Goal: Information Seeking & Learning: Learn about a topic

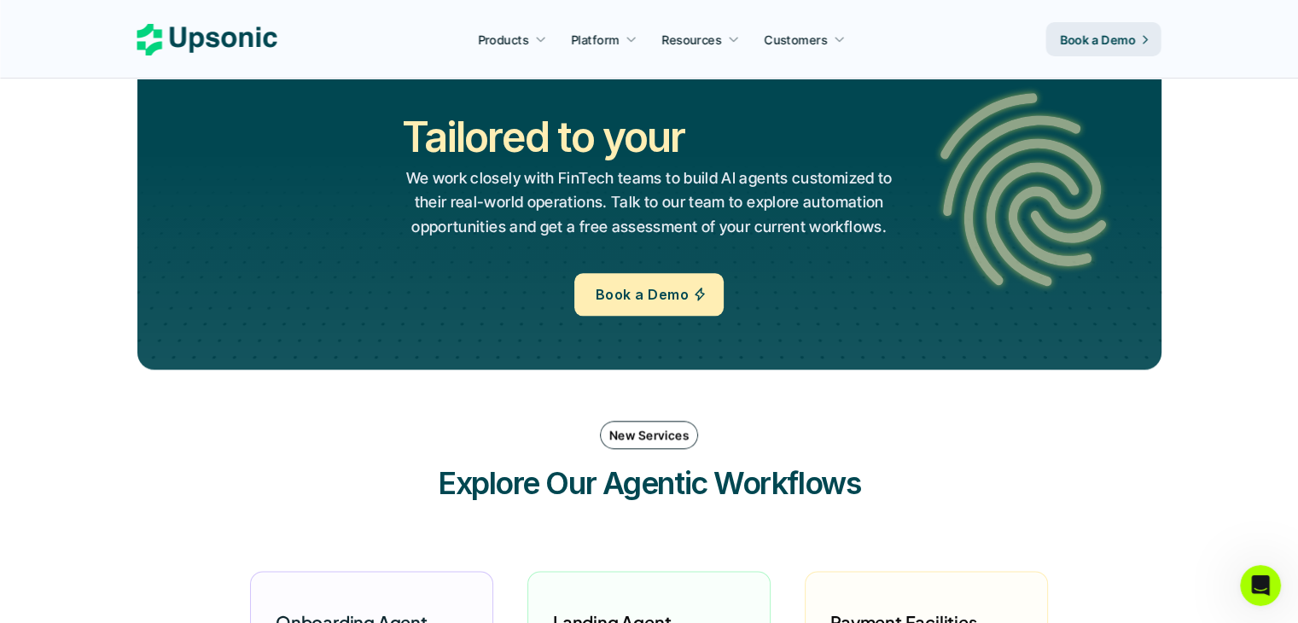
scroll to position [1874, 0]
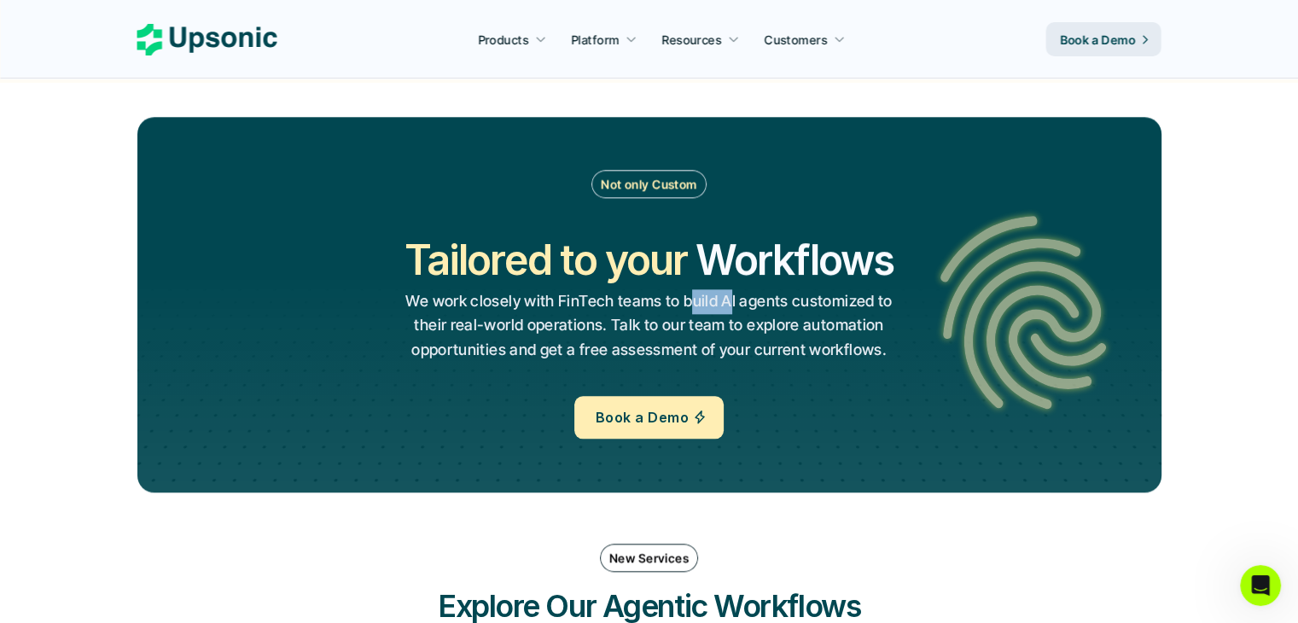
drag, startPoint x: 691, startPoint y: 302, endPoint x: 707, endPoint y: 299, distance: 15.7
click at [707, 299] on p "We work closely with FinTech teams to build AI agents customized to their real-…" at bounding box center [649, 325] width 489 height 73
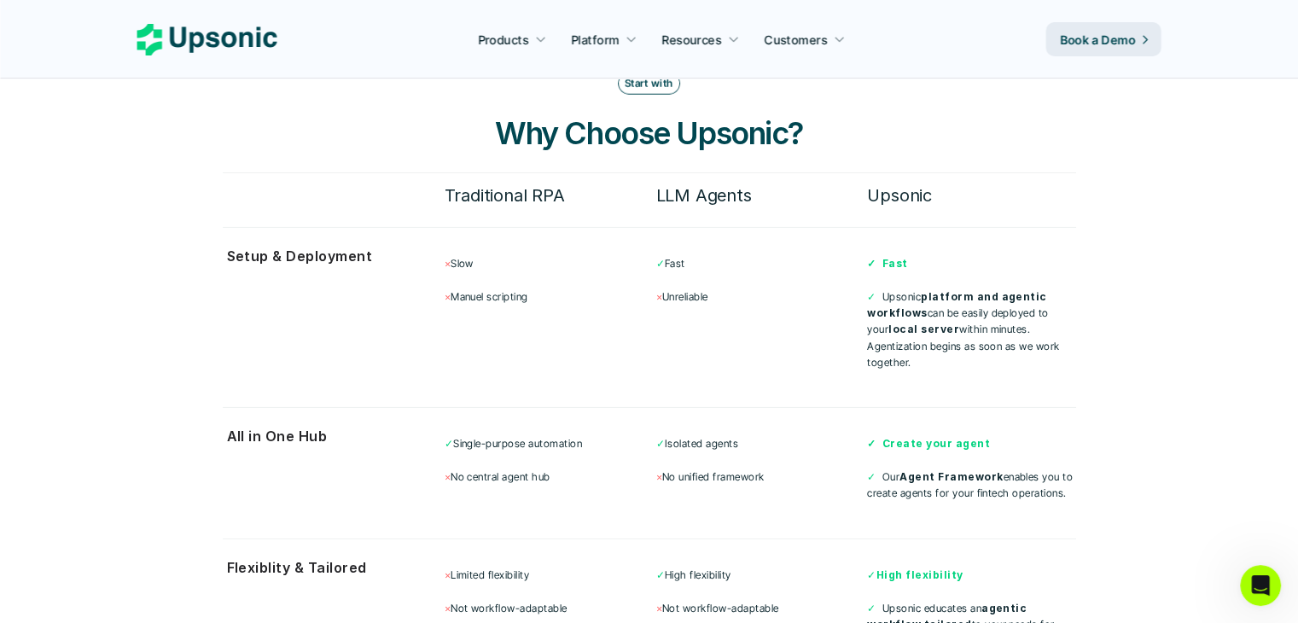
scroll to position [4440, 0]
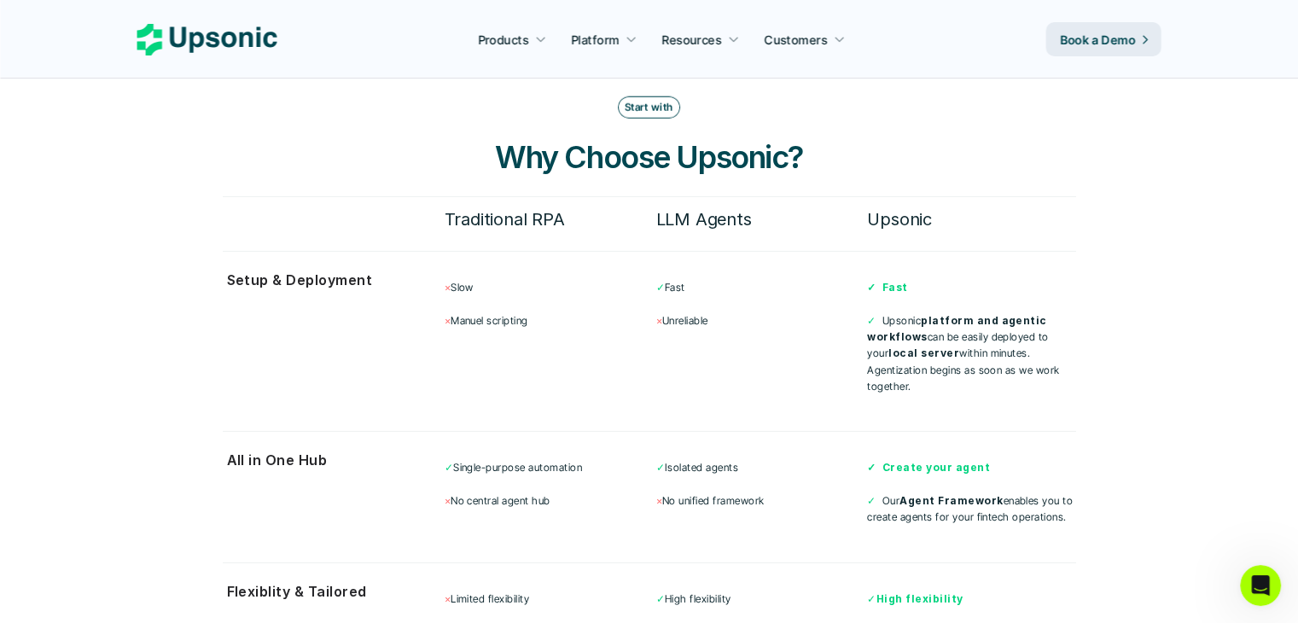
click at [543, 205] on h6 "Traditional RPA" at bounding box center [549, 219] width 208 height 29
click at [505, 312] on p "× [PERSON_NAME] scripting" at bounding box center [549, 320] width 208 height 16
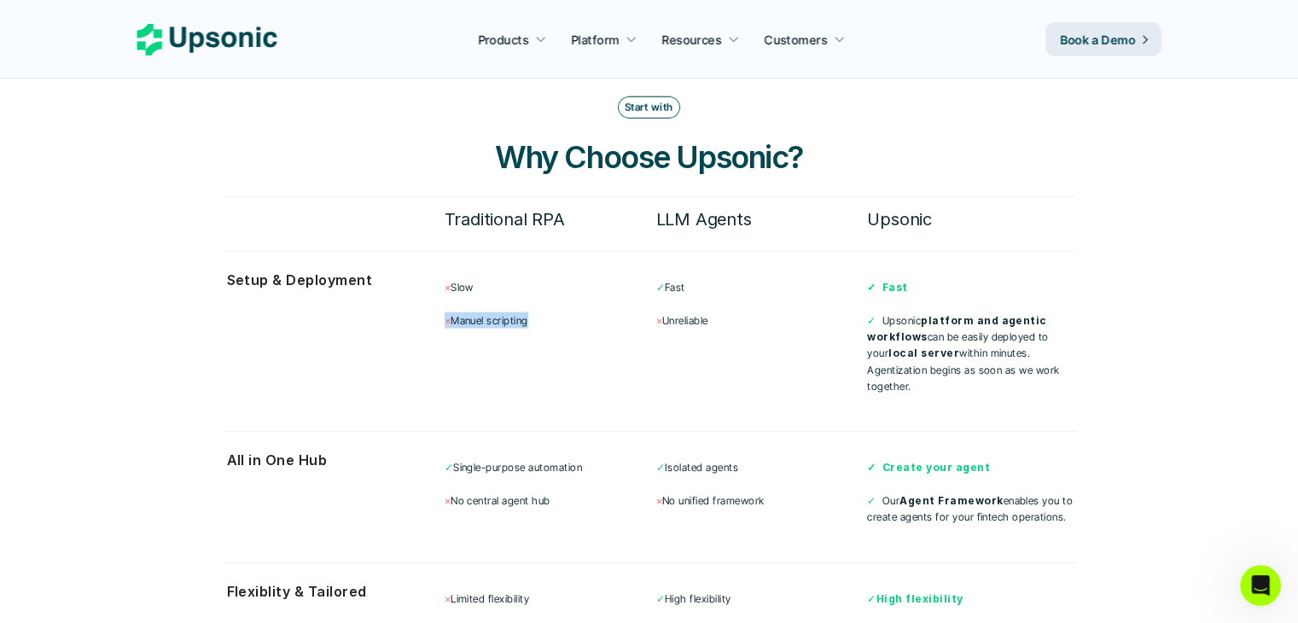
click at [505, 312] on p "× [PERSON_NAME] scripting" at bounding box center [549, 320] width 208 height 16
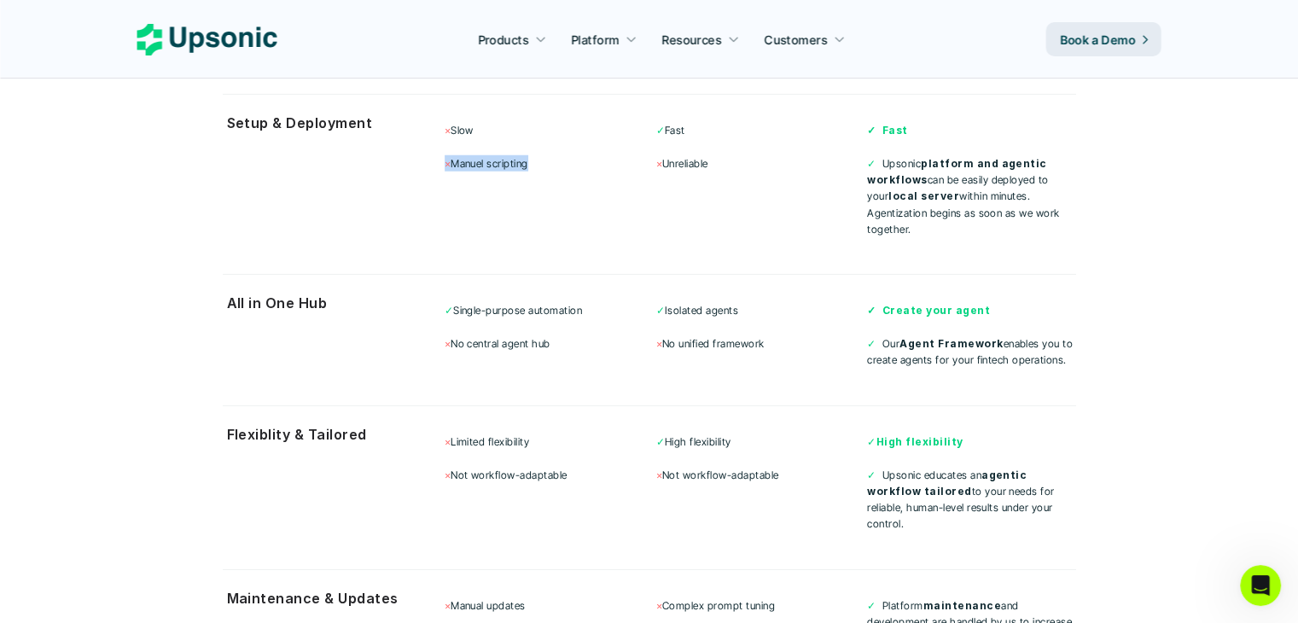
scroll to position [4598, 0]
click at [525, 301] on p "✓ Single-purpose automation" at bounding box center [549, 309] width 208 height 16
click at [563, 301] on p "✓ Single-purpose automation" at bounding box center [549, 309] width 208 height 16
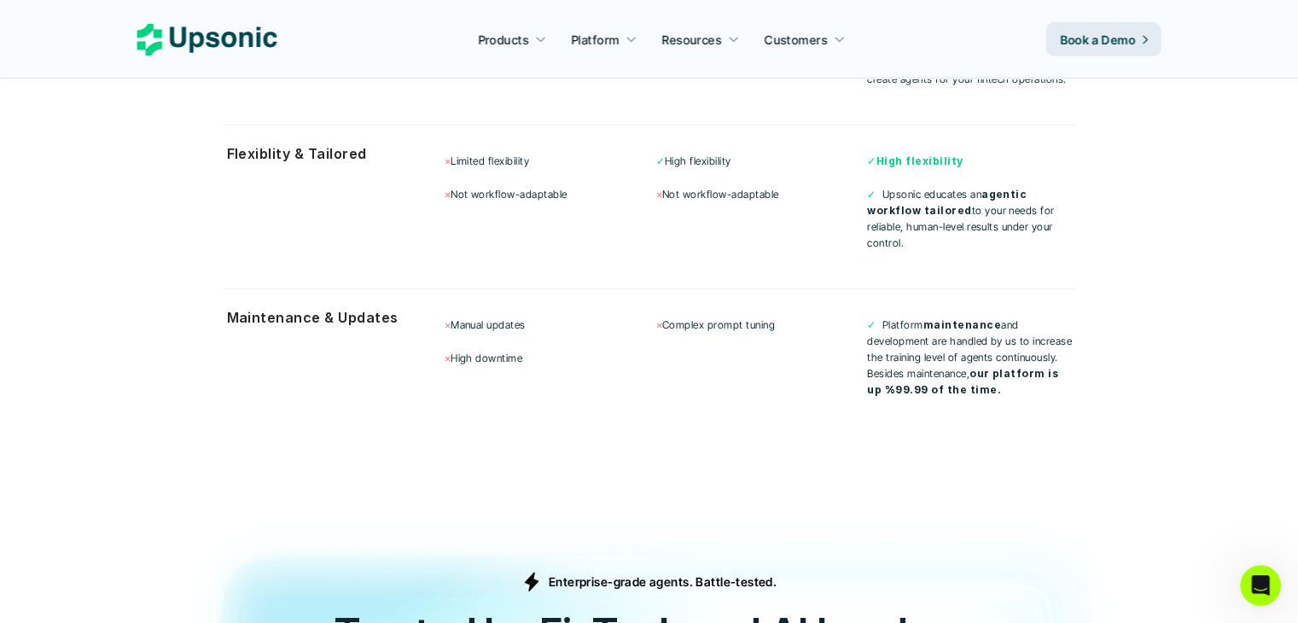
scroll to position [4858, 0]
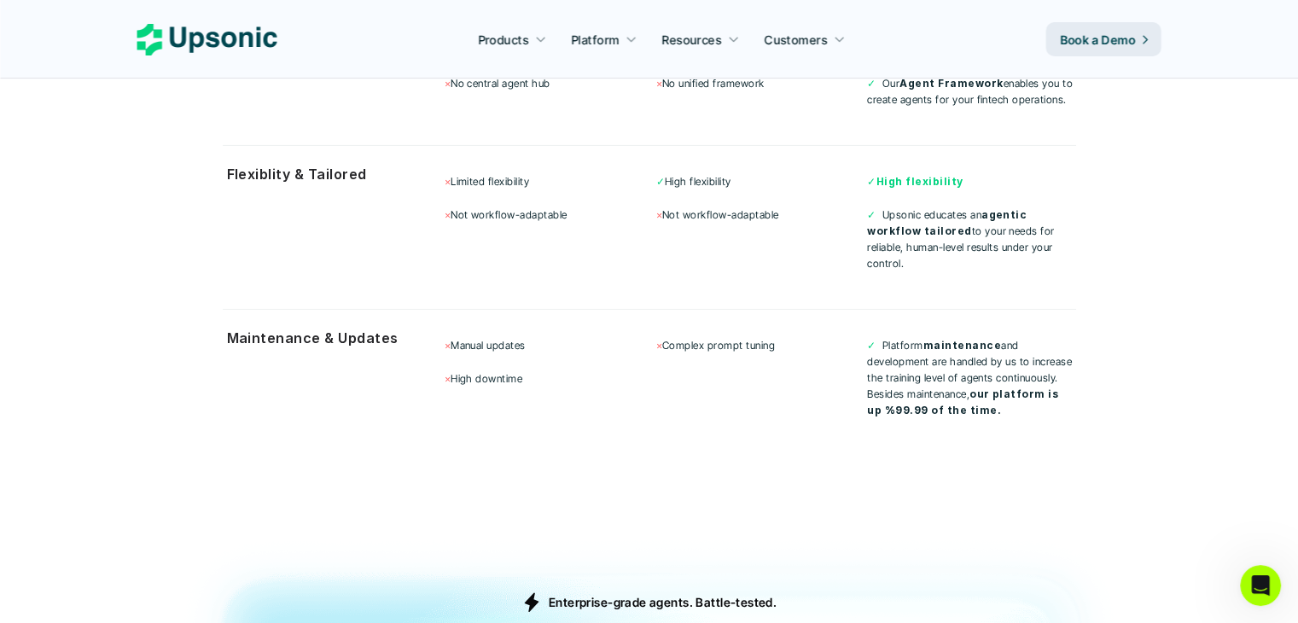
click at [644, 593] on p "Enterprise-grade agents. Battle-tested." at bounding box center [663, 602] width 228 height 18
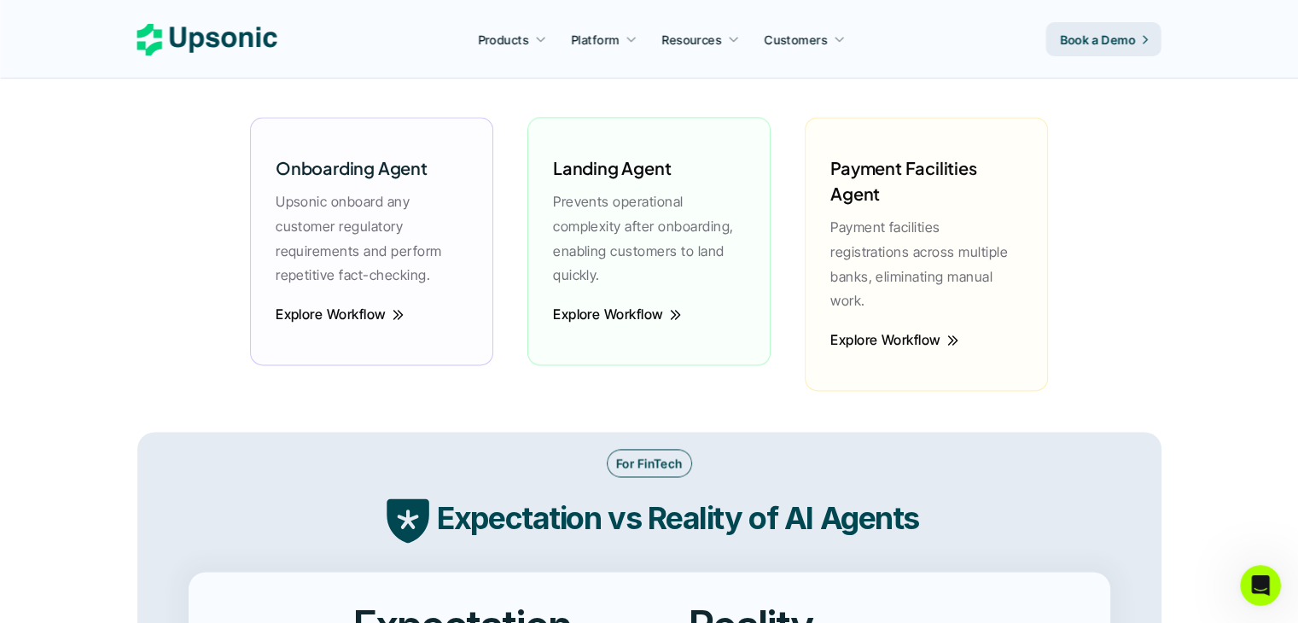
scroll to position [2140, 0]
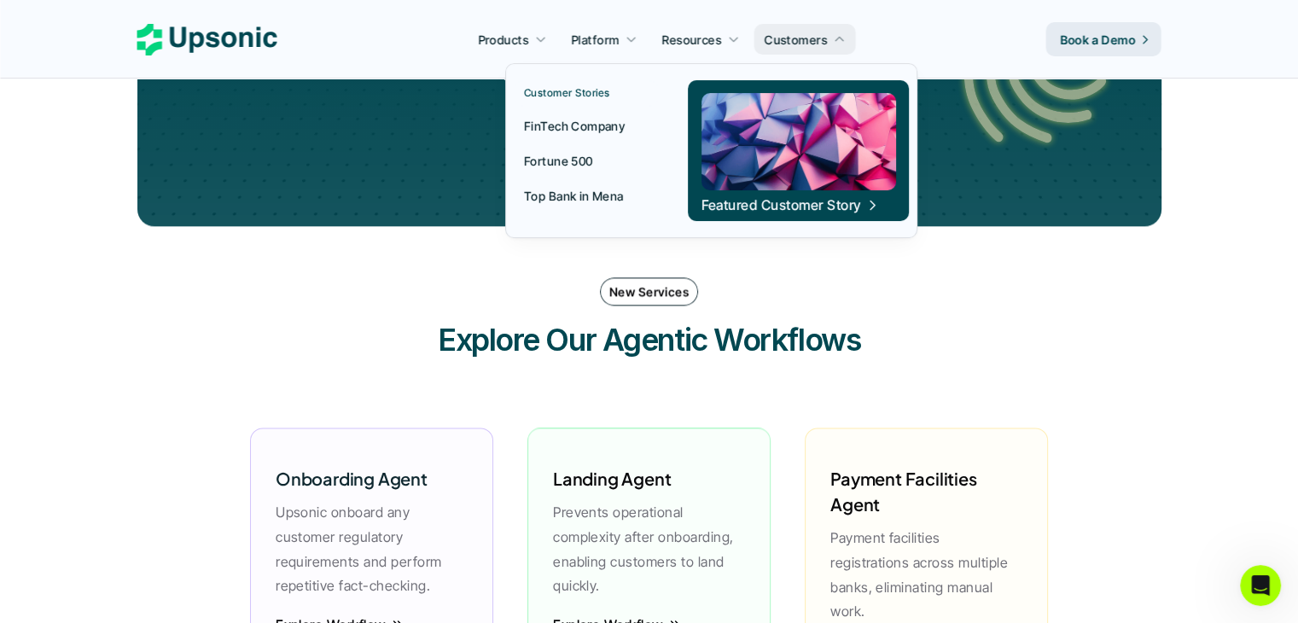
click at [572, 159] on p "Fortune 500" at bounding box center [558, 161] width 69 height 18
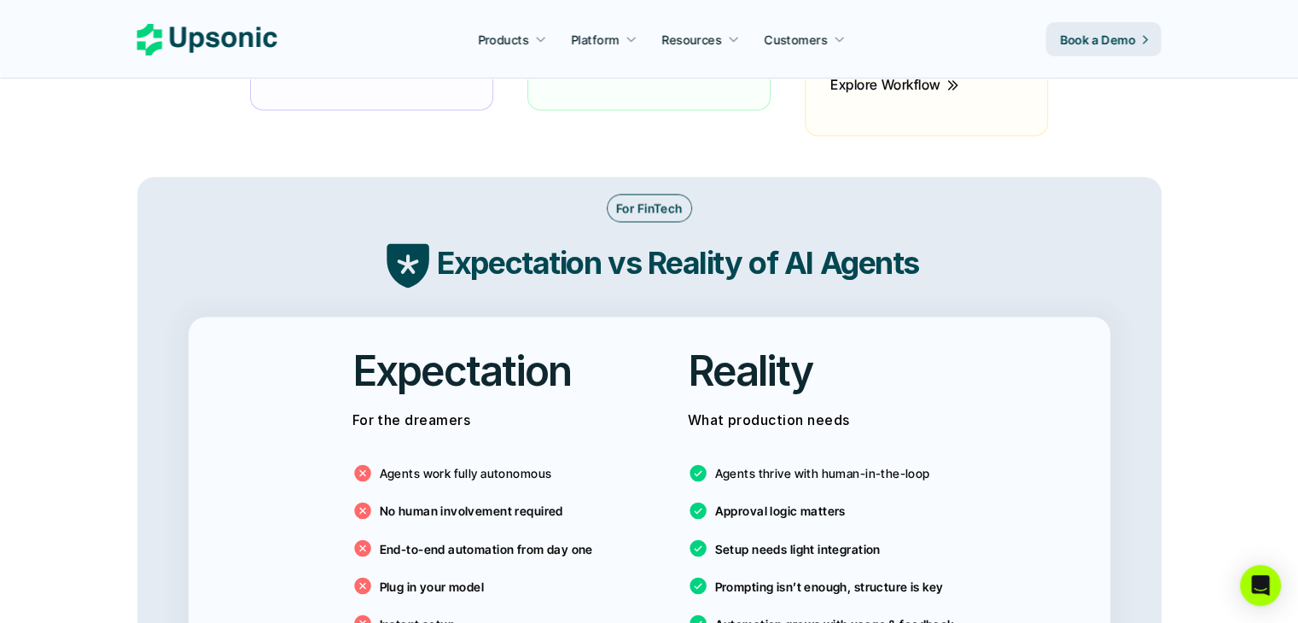
scroll to position [2456, 0]
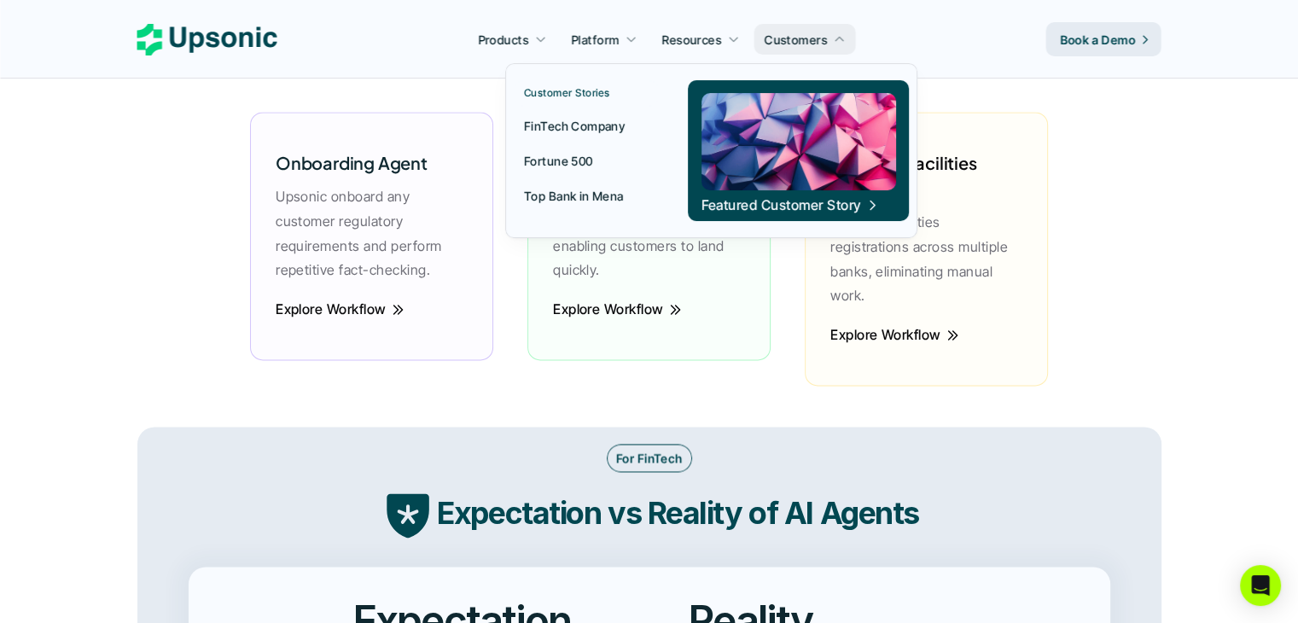
click at [588, 189] on p "Top Bank in Mena" at bounding box center [574, 196] width 100 height 18
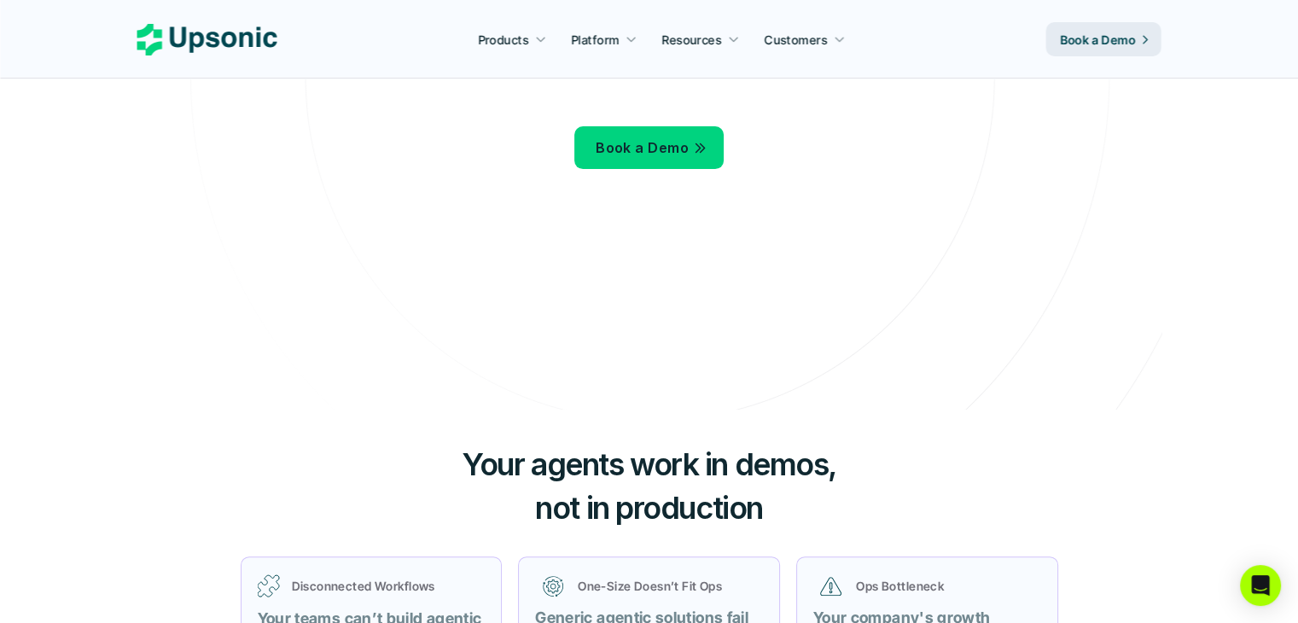
scroll to position [0, 0]
